Goal: Task Accomplishment & Management: Complete application form

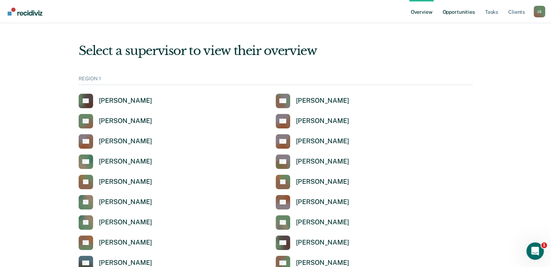
click at [455, 15] on link "Opportunities" at bounding box center [458, 11] width 35 height 23
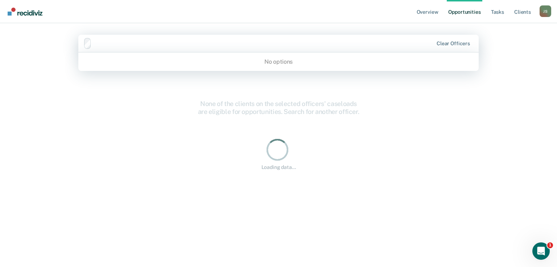
click at [151, 41] on div at bounding box center [263, 43] width 338 height 8
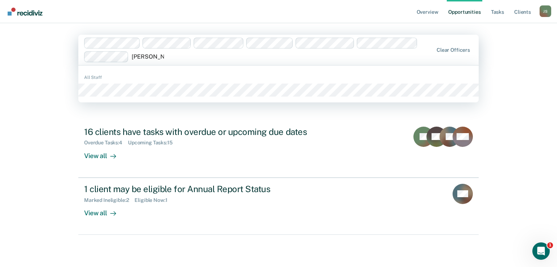
type input "[PERSON_NAME]"
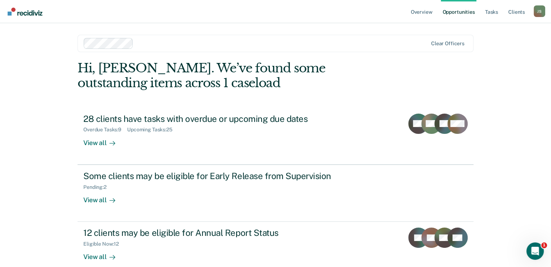
scroll to position [12, 0]
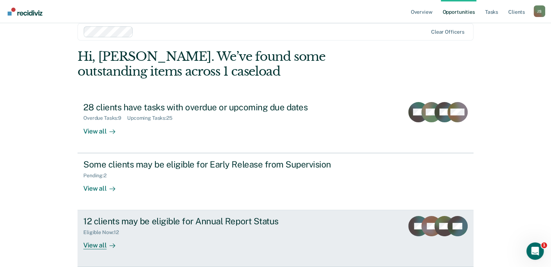
click at [175, 241] on div "12 clients may be eligible for Annual Report Status Eligible Now : 12 View all" at bounding box center [219, 232] width 272 height 33
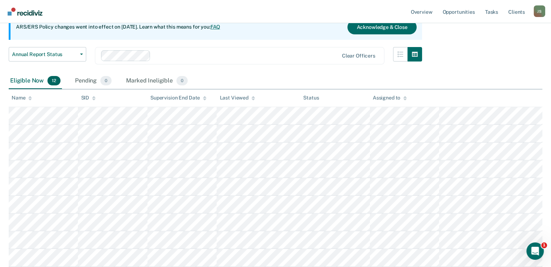
scroll to position [75, 0]
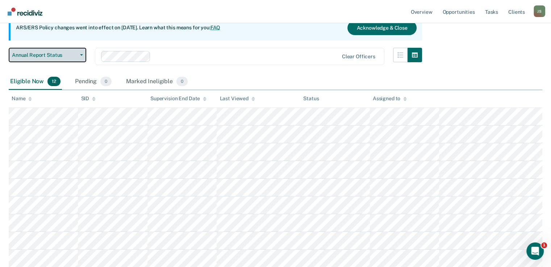
click at [82, 57] on button "Annual Report Status" at bounding box center [48, 55] width 78 height 14
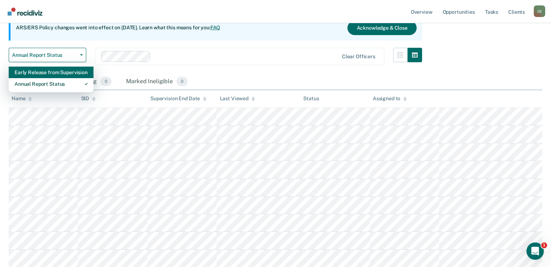
click at [64, 72] on div "Early Release from Supervision" at bounding box center [50, 73] width 73 height 12
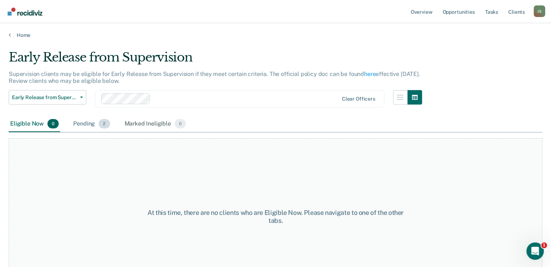
click at [83, 128] on div "Pending 2" at bounding box center [92, 124] width 40 height 16
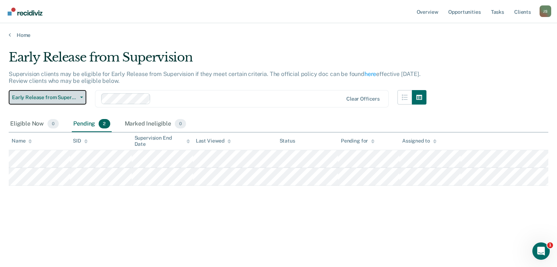
click at [82, 98] on button "Early Release from Supervision" at bounding box center [48, 97] width 78 height 14
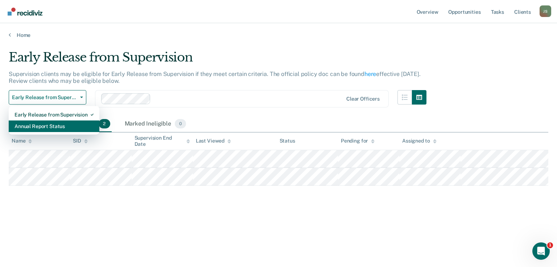
click at [64, 128] on div "Annual Report Status" at bounding box center [53, 127] width 79 height 12
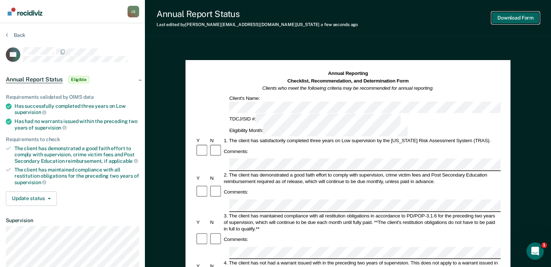
click at [520, 16] on button "Download Form" at bounding box center [516, 18] width 48 height 12
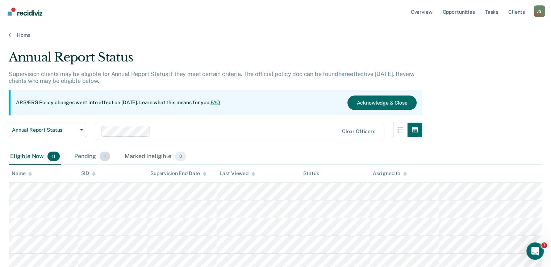
click at [91, 158] on div "Pending 1" at bounding box center [92, 157] width 39 height 16
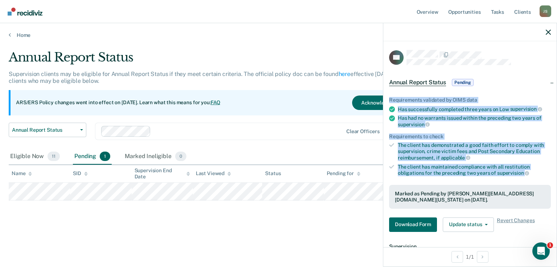
drag, startPoint x: 556, startPoint y: 89, endPoint x: 556, endPoint y: 171, distance: 82.3
click at [556, 171] on div "LH Annual Report Status Pending Requirements validated by OIMS data Has success…" at bounding box center [470, 145] width 174 height 244
click at [523, 71] on div "Annual Report Status Pending" at bounding box center [469, 82] width 173 height 23
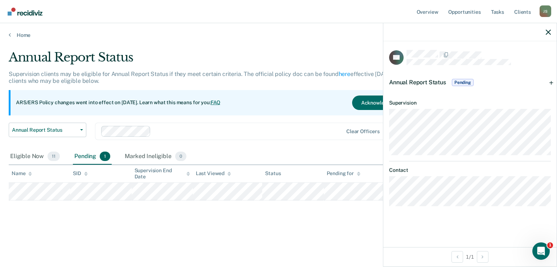
click at [471, 83] on span "Pending" at bounding box center [463, 82] width 22 height 7
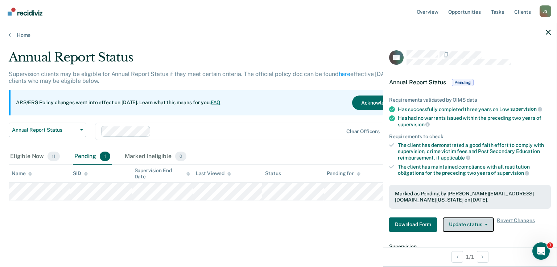
click at [480, 224] on button "Update status" at bounding box center [468, 225] width 51 height 14
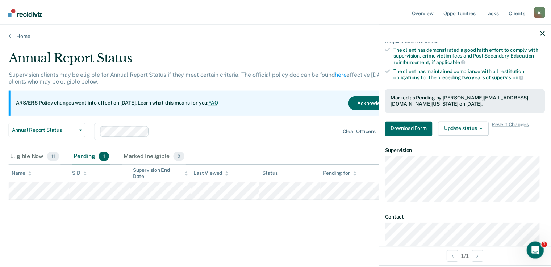
scroll to position [100, 0]
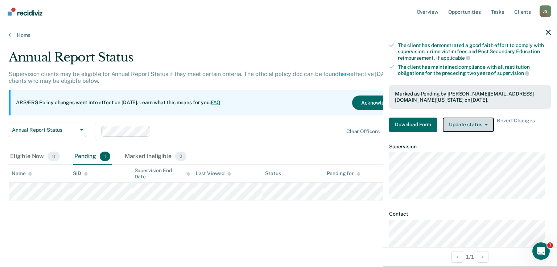
click at [485, 124] on icon "button" at bounding box center [486, 124] width 3 height 1
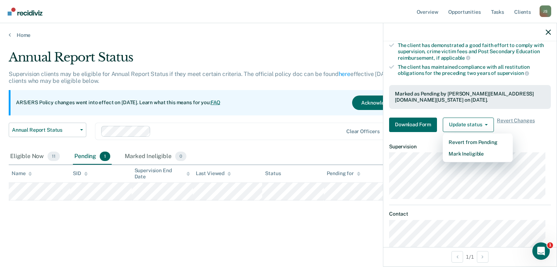
click at [283, 56] on div "Annual Report Status" at bounding box center [217, 60] width 417 height 21
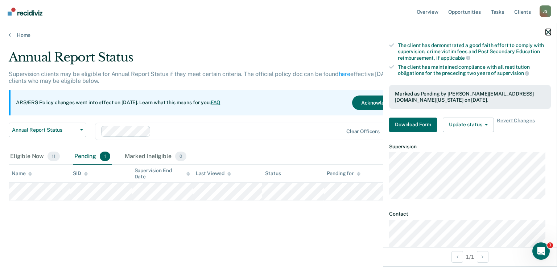
click at [549, 32] on icon "button" at bounding box center [547, 32] width 5 height 5
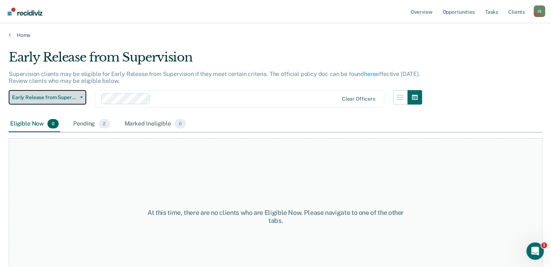
click at [55, 99] on span "Early Release from Supervision" at bounding box center [44, 98] width 65 height 6
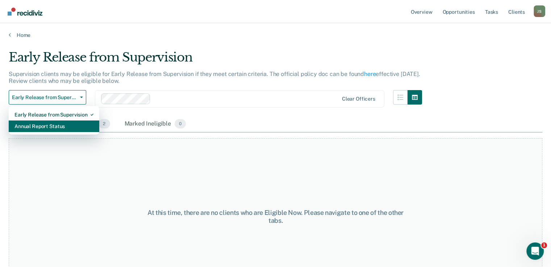
click at [54, 126] on div "Annual Report Status" at bounding box center [53, 127] width 79 height 12
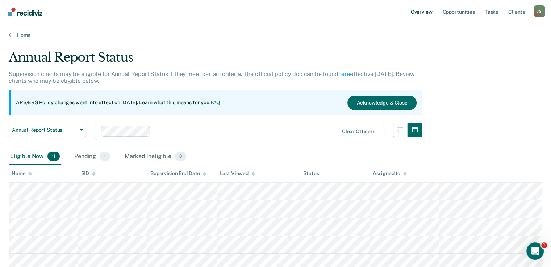
click at [423, 13] on link "Overview" at bounding box center [422, 11] width 25 height 23
